Goal: Task Accomplishment & Management: Complete application form

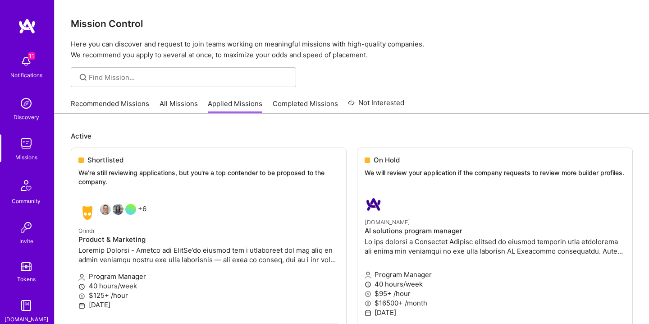
click at [33, 63] on img at bounding box center [26, 61] width 18 height 18
click at [140, 105] on link "Recommended Missions" at bounding box center [110, 106] width 78 height 15
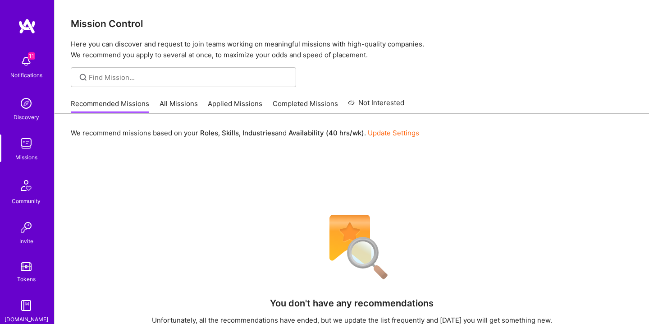
click at [178, 103] on link "All Missions" at bounding box center [179, 106] width 38 height 15
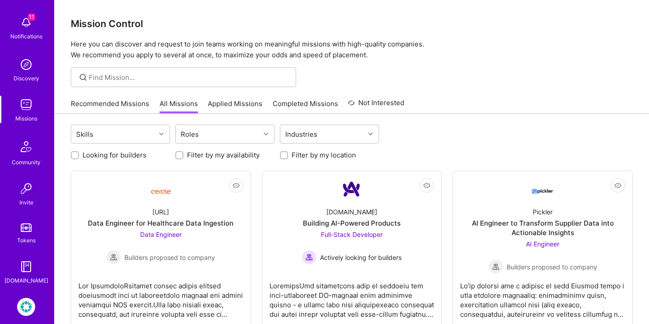
scroll to position [79, 0]
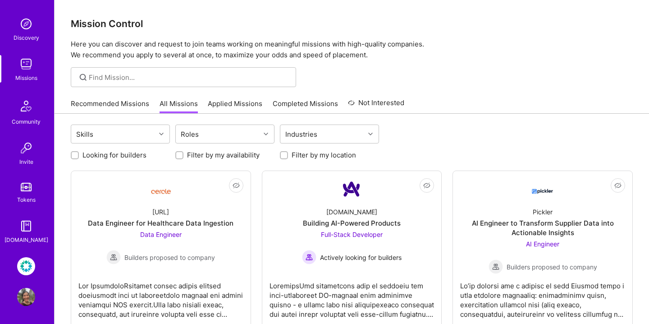
click at [23, 295] on img at bounding box center [26, 297] width 18 height 18
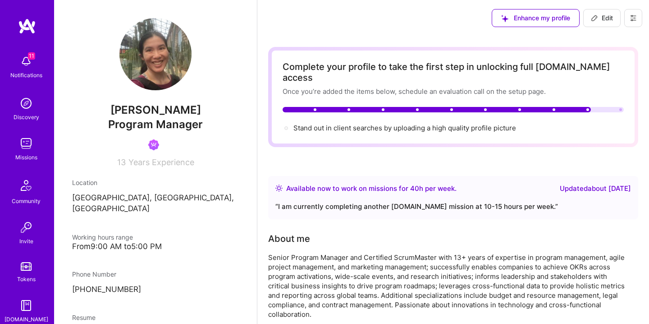
click at [161, 76] on img at bounding box center [155, 54] width 72 height 72
click at [607, 16] on span "Edit" at bounding box center [602, 18] width 22 height 9
select select "US"
select select "Right Now"
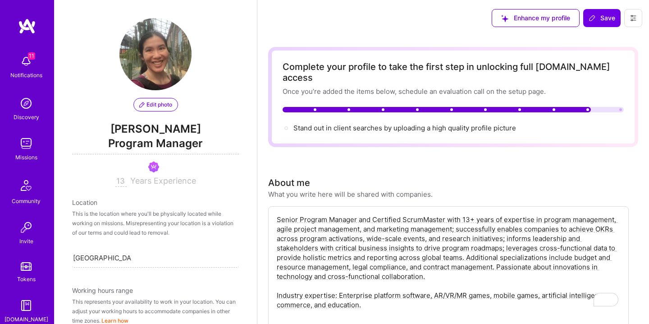
click at [164, 106] on span "Edit photo" at bounding box center [155, 105] width 33 height 8
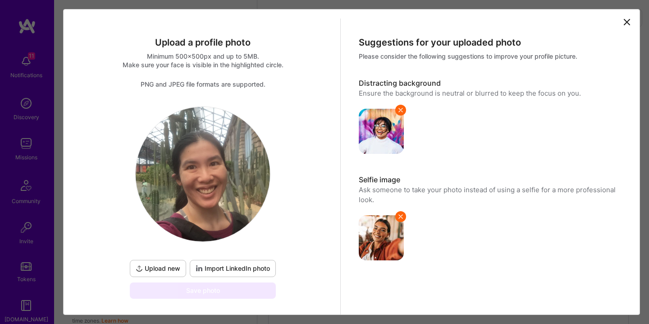
click at [174, 265] on span "Upload new" at bounding box center [158, 268] width 45 height 9
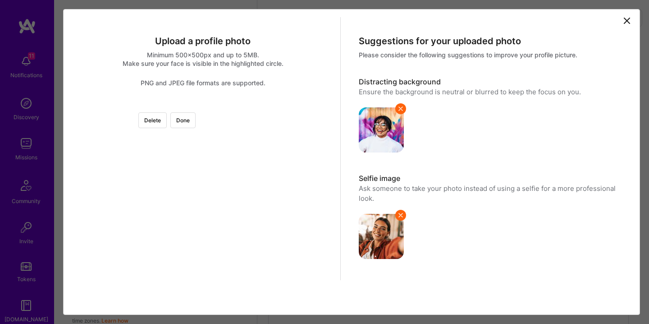
scroll to position [68, 0]
click at [215, 187] on div at bounding box center [337, 227] width 245 height 245
click at [210, 205] on div at bounding box center [332, 227] width 245 height 245
click at [208, 103] on div at bounding box center [208, 103] width 0 height 0
click at [203, 105] on div at bounding box center [203, 105] width 0 height 0
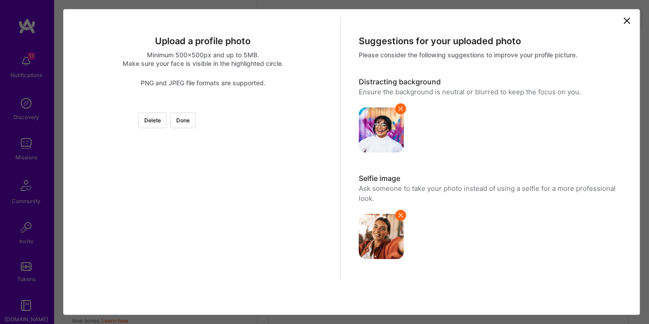
click at [225, 115] on div at bounding box center [336, 226] width 223 height 223
click at [203, 105] on div at bounding box center [203, 105] width 0 height 0
click at [230, 200] on div at bounding box center [333, 227] width 206 height 206
click at [203, 105] on img at bounding box center [203, 105] width 0 height 0
click at [196, 112] on button "Done" at bounding box center [182, 120] width 25 height 16
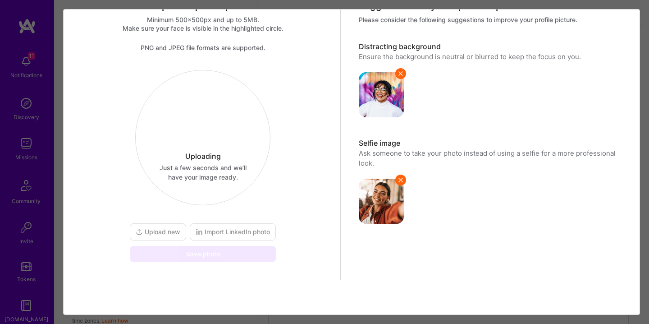
scroll to position [37, 0]
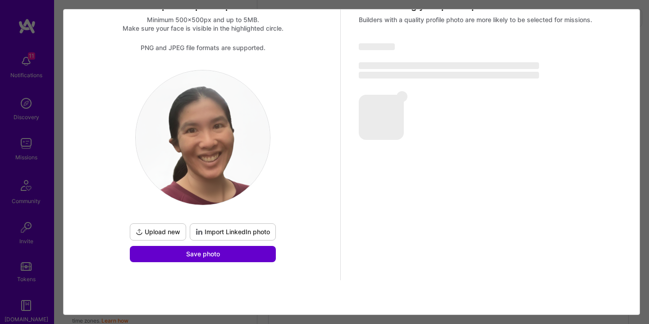
click at [202, 250] on span "Save photo" at bounding box center [203, 253] width 34 height 9
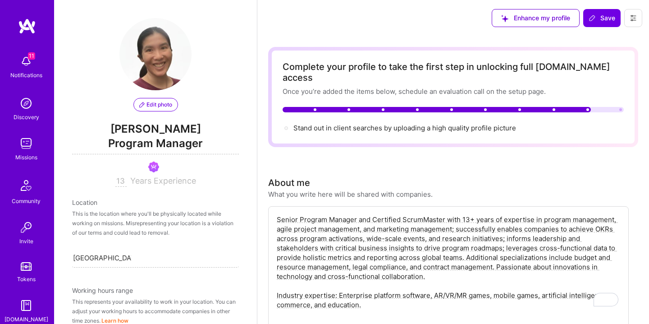
click at [159, 105] on span "Edit photo" at bounding box center [155, 105] width 33 height 8
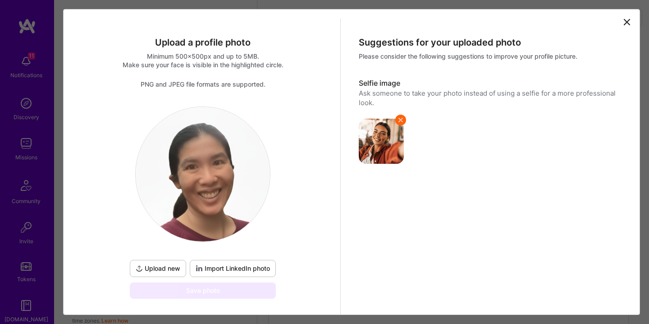
click at [626, 21] on icon at bounding box center [626, 21] width 5 height 5
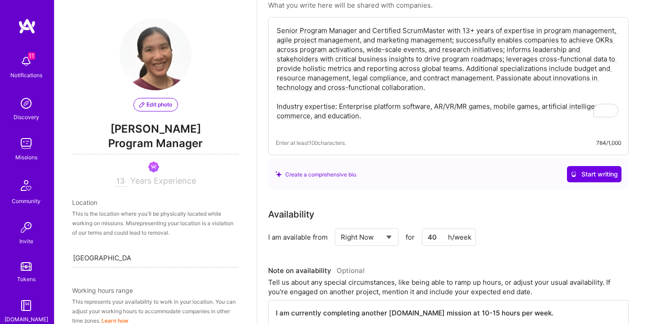
scroll to position [0, 0]
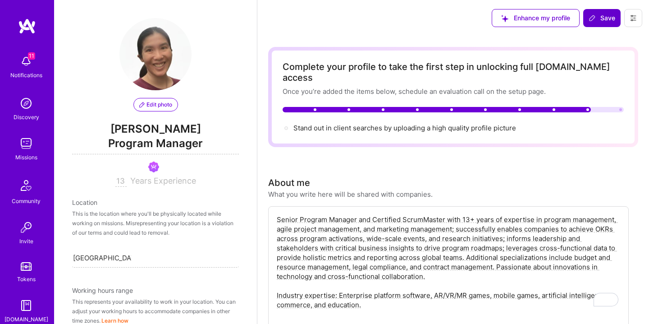
click at [594, 19] on icon at bounding box center [592, 17] width 7 height 7
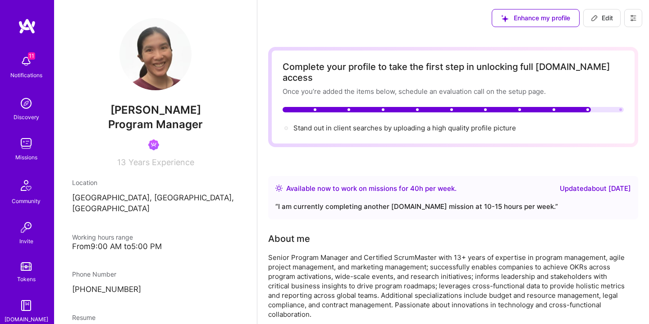
click at [28, 151] on img at bounding box center [26, 143] width 18 height 18
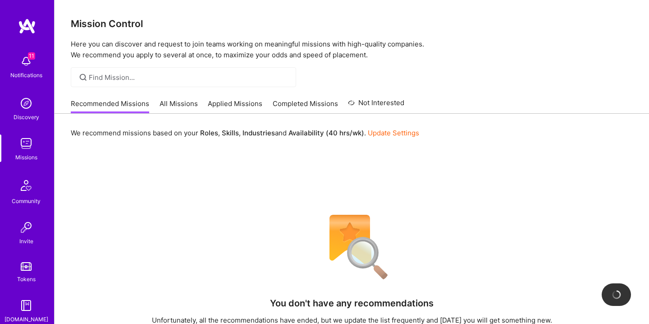
click at [177, 106] on link "All Missions" at bounding box center [179, 106] width 38 height 15
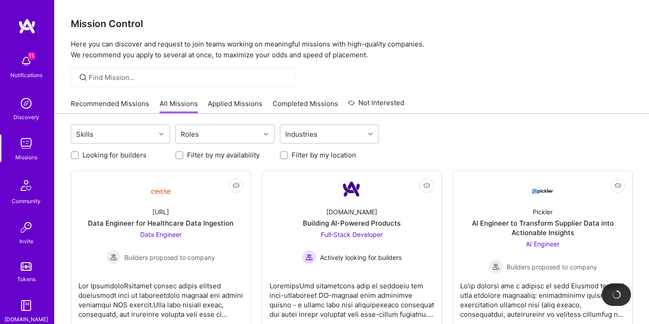
click at [244, 104] on link "Applied Missions" at bounding box center [235, 106] width 55 height 15
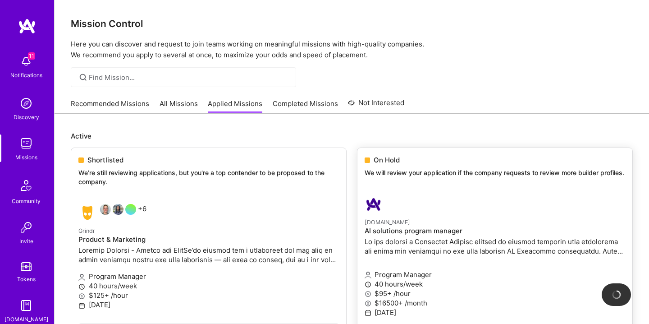
click at [399, 230] on h4 "AI solutions program manager" at bounding box center [495, 231] width 261 height 8
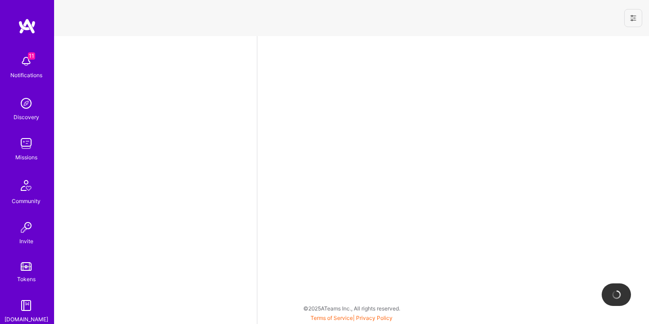
select select "US"
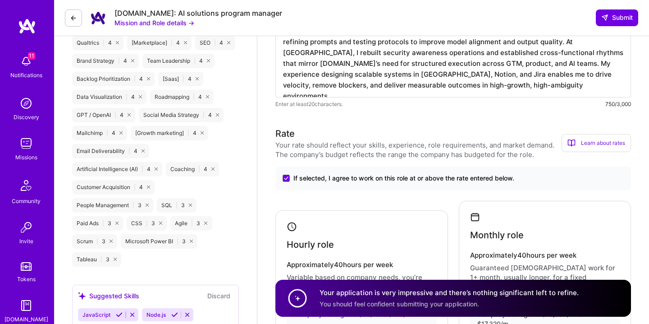
scroll to position [79, 0]
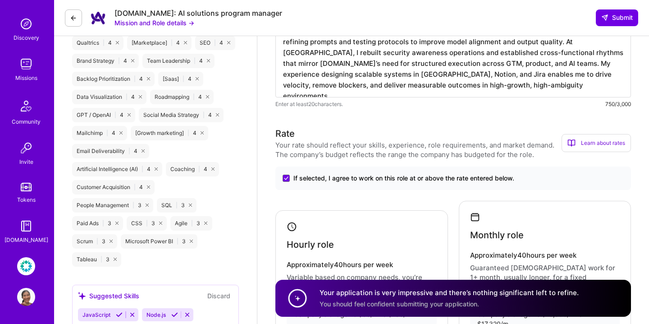
click at [25, 290] on img at bounding box center [26, 297] width 18 height 18
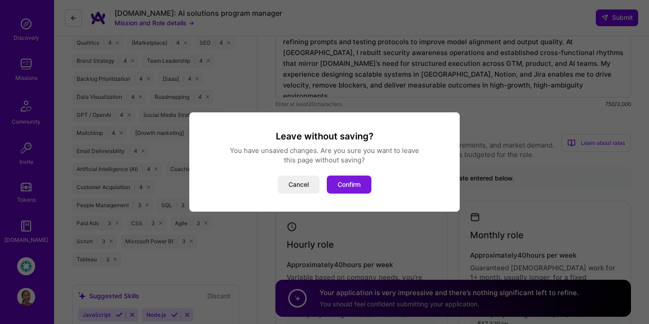
click at [360, 182] on button "Confirm" at bounding box center [349, 184] width 45 height 18
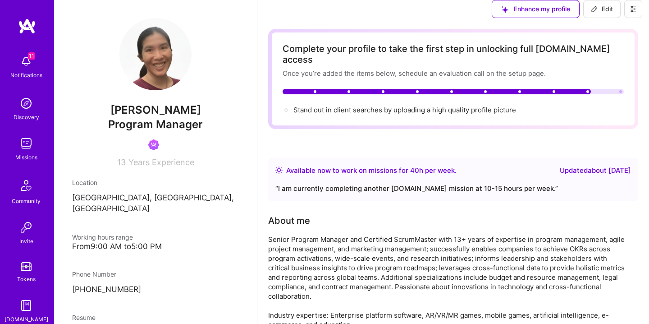
click at [583, 176] on div "Updated about [DATE]" at bounding box center [595, 170] width 71 height 11
